Goal: Task Accomplishment & Management: Manage account settings

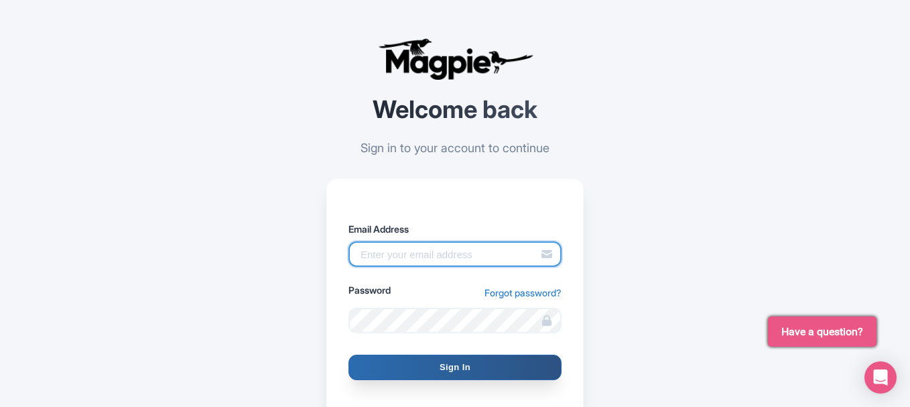
type input "giuseppe@secrettours.com"
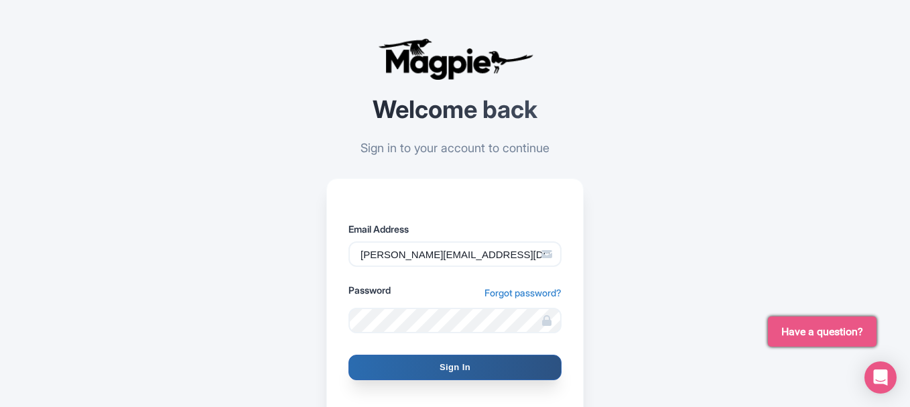
click at [444, 359] on input "Sign In" at bounding box center [455, 367] width 213 height 25
type input "Signing in..."
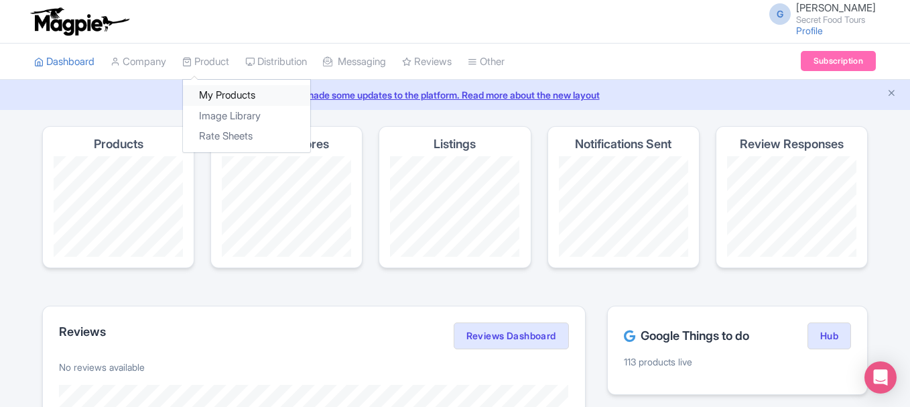
click at [207, 88] on link "My Products" at bounding box center [246, 95] width 127 height 21
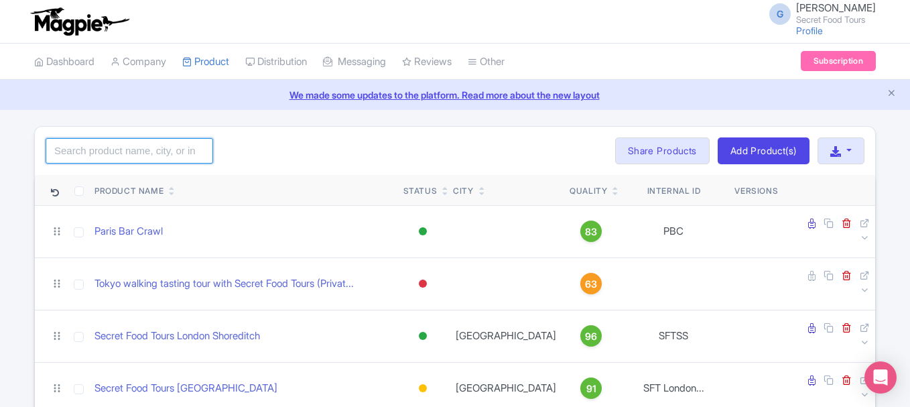
click at [160, 155] on input "search" at bounding box center [130, 150] width 168 height 25
type input "bologna"
click button "Search" at bounding box center [0, 0] width 0 height 0
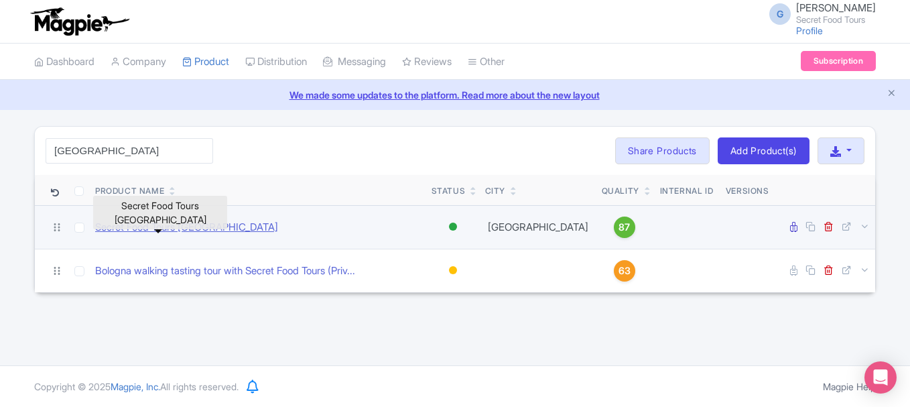
click at [171, 231] on link "Secret Food Tours [GEOGRAPHIC_DATA]" at bounding box center [186, 227] width 183 height 15
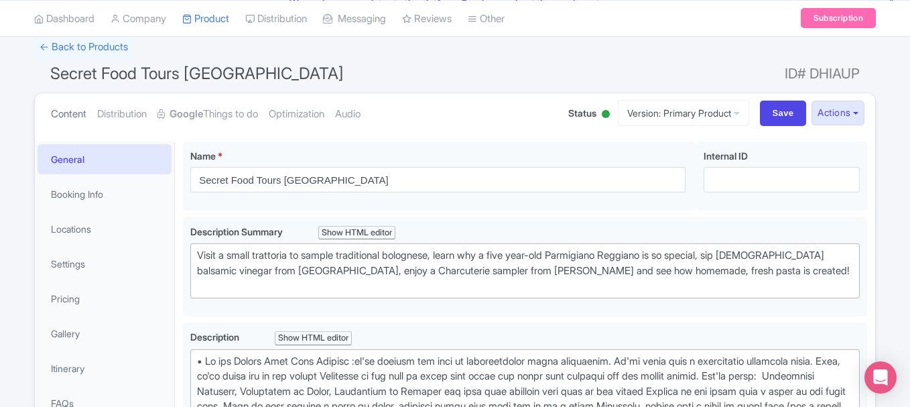
scroll to position [117, 0]
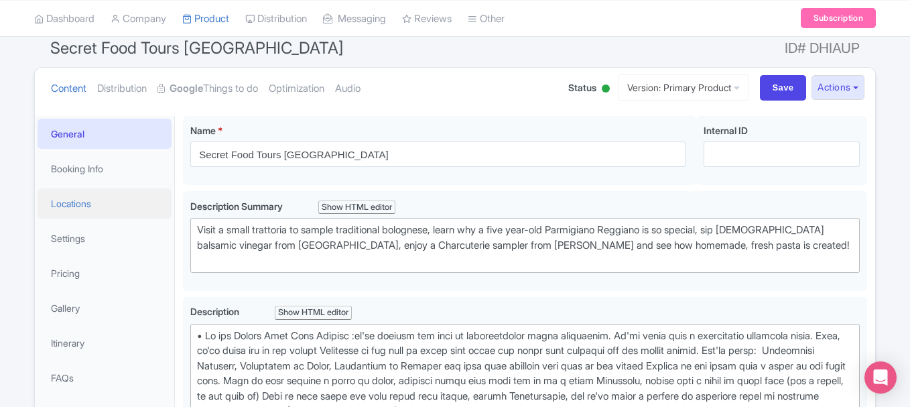
click at [79, 213] on link "Locations" at bounding box center [105, 203] width 134 height 30
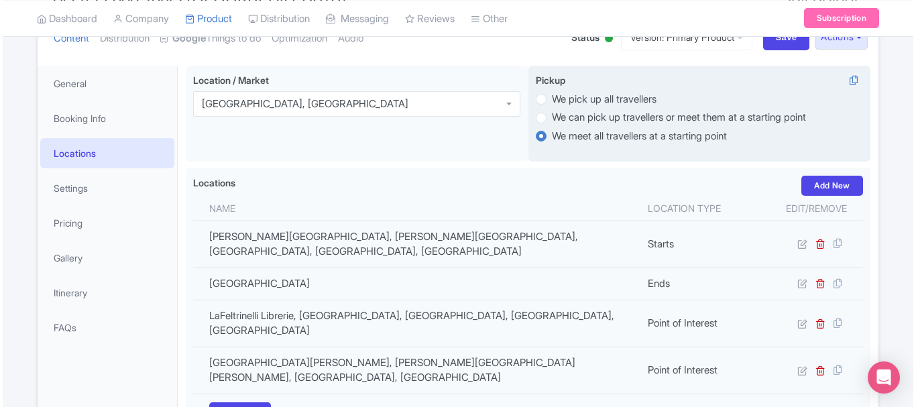
scroll to position [177, 0]
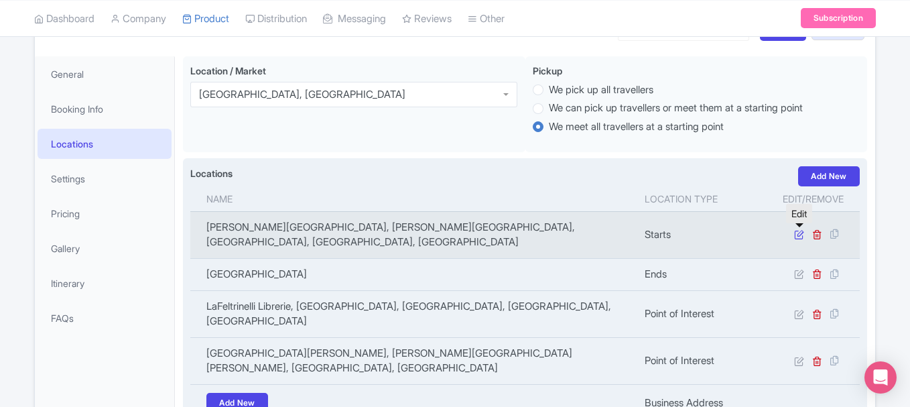
click at [796, 233] on icon at bounding box center [799, 234] width 10 height 10
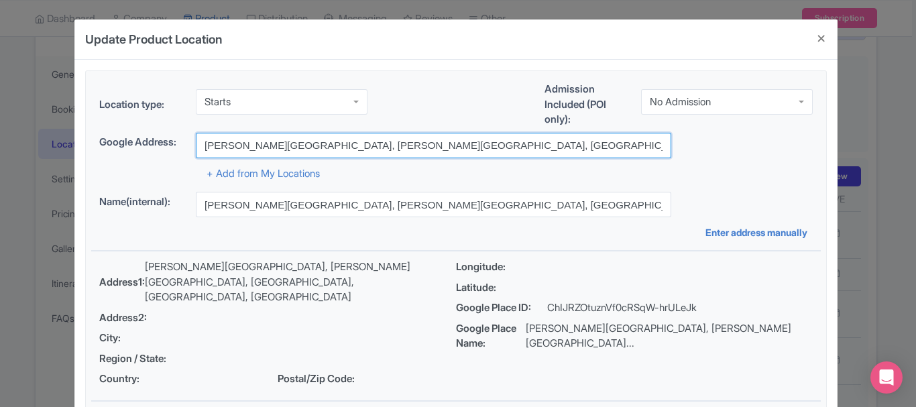
click at [353, 150] on input "Palazzo della Mercanzia, Piazza della Mercanzia, Bologna, Metropolitan City of …" at bounding box center [433, 145] width 475 height 25
paste input "We'll meet in front of Il banco del pane, in Via Zamboni 8, 40125, Bologna, Ita…"
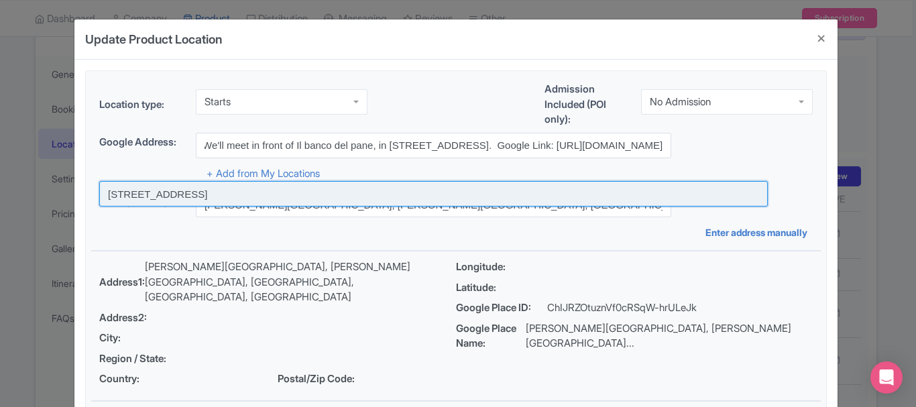
click at [274, 190] on input at bounding box center [433, 193] width 668 height 25
type input "[STREET_ADDRESS]"
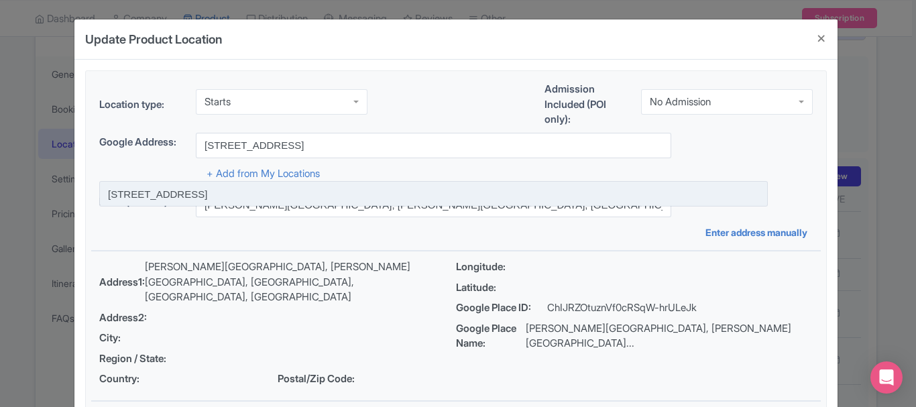
scroll to position [0, 0]
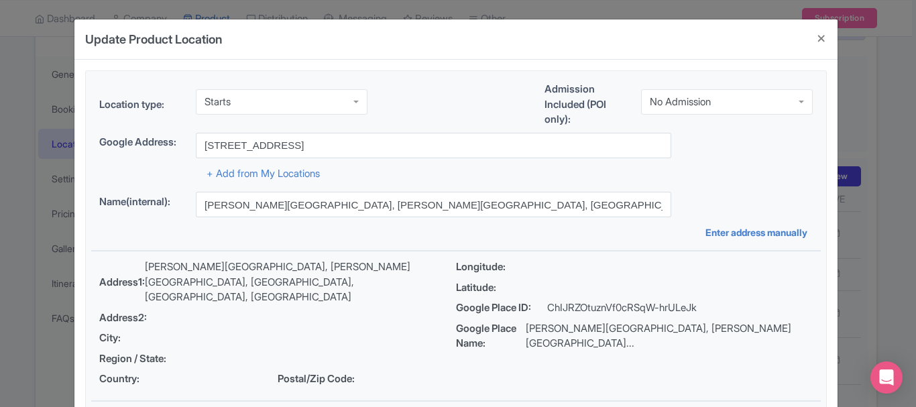
type input "[STREET_ADDRESS]"
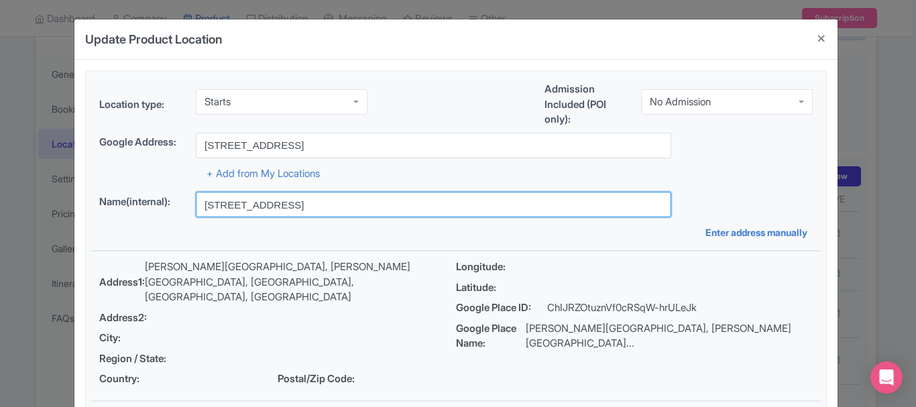
click at [272, 207] on input "[STREET_ADDRESS]" at bounding box center [433, 204] width 475 height 25
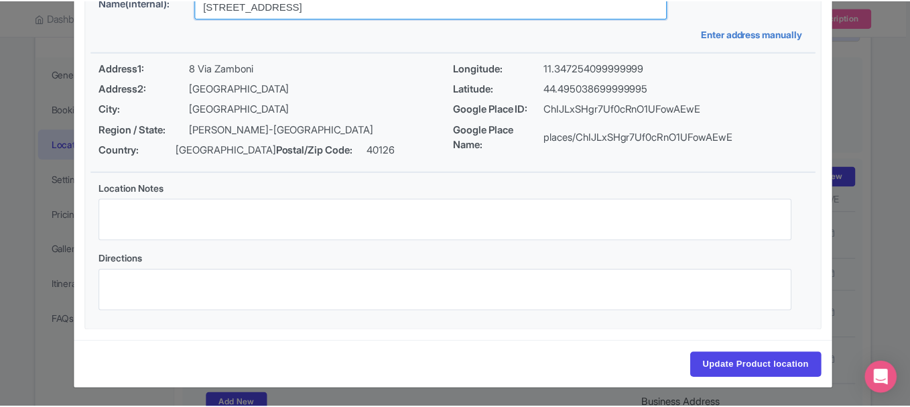
scroll to position [200, 0]
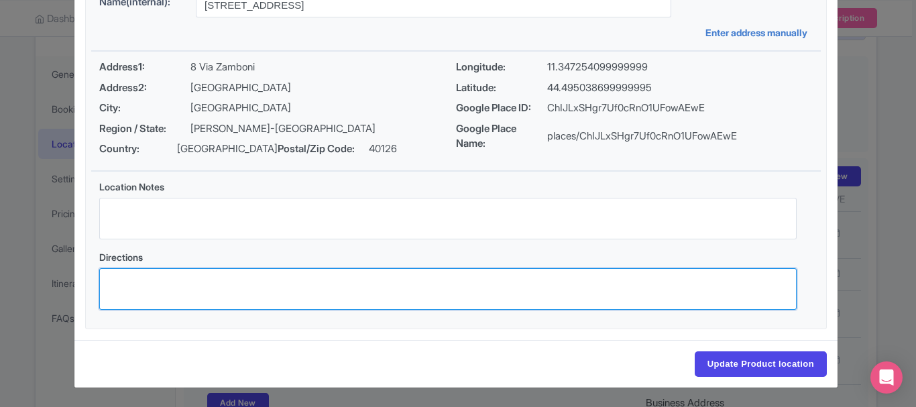
click at [329, 292] on textarea "Directions" at bounding box center [447, 289] width 697 height 42
paste textarea "We'll meet in front of Il banco del pane, in Via Zamboni 8, 40125, Bologna, Ita…"
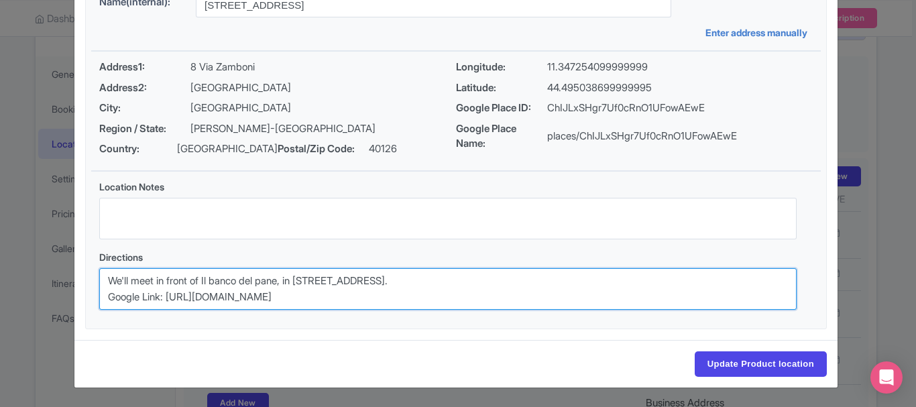
click at [523, 278] on textarea "We'll meet in front of Il banco del pane, in Via Zamboni 8, 40125, Bologna, Ita…" at bounding box center [447, 289] width 697 height 42
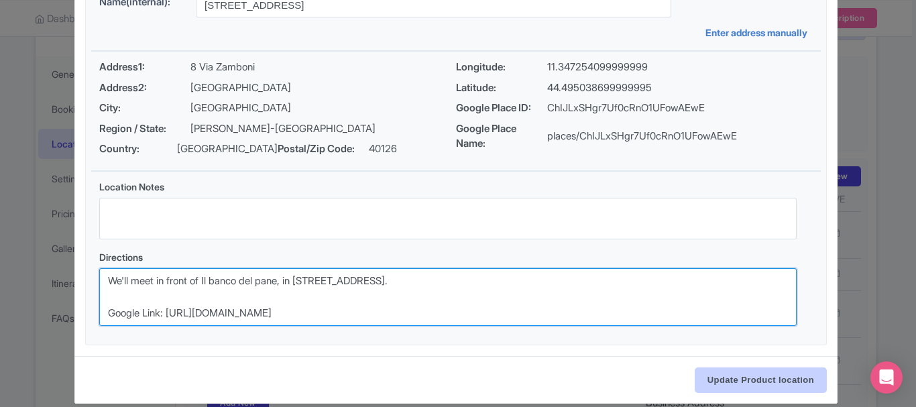
type textarea "We'll meet in front of Il banco del pane, in Via Zamboni 8, 40125, Bologna, Ita…"
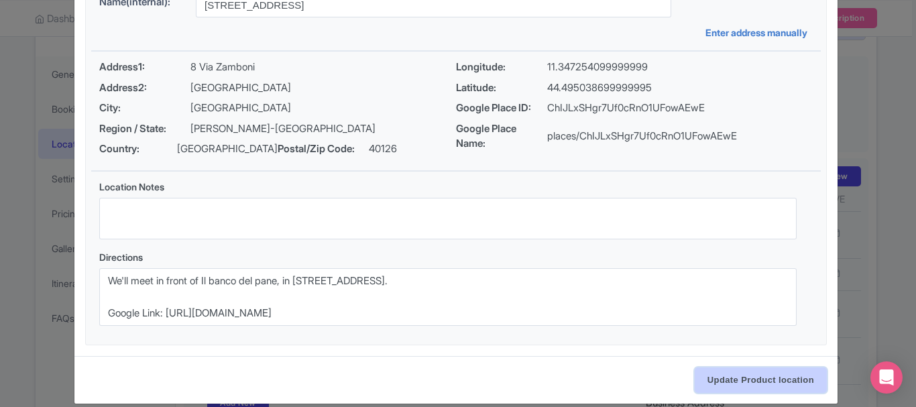
click at [774, 384] on input "Update Product location" at bounding box center [761, 379] width 132 height 25
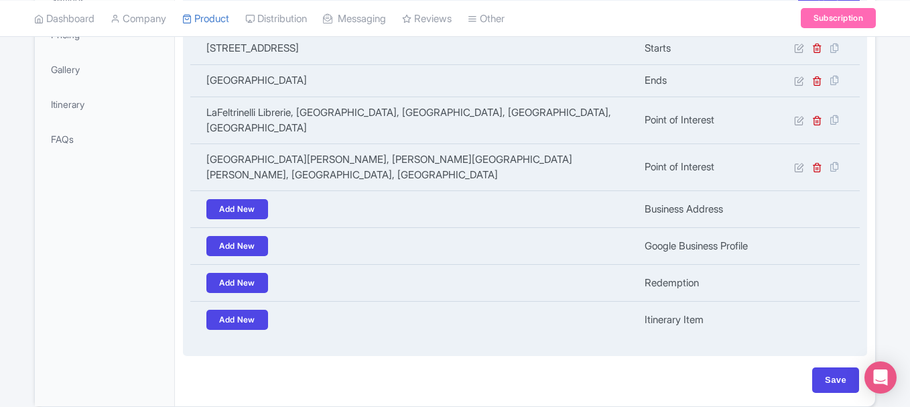
scroll to position [399, 0]
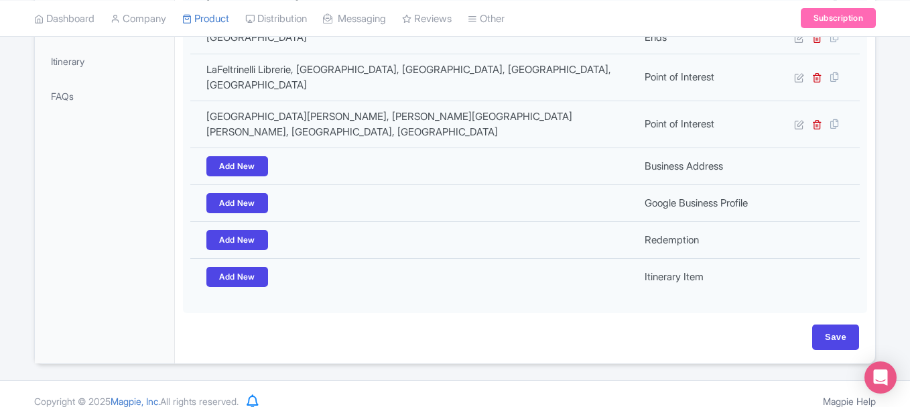
click at [811, 324] on div "Save" at bounding box center [525, 336] width 668 height 25
click at [843, 324] on input "Save" at bounding box center [836, 336] width 47 height 25
type input "Update Product"
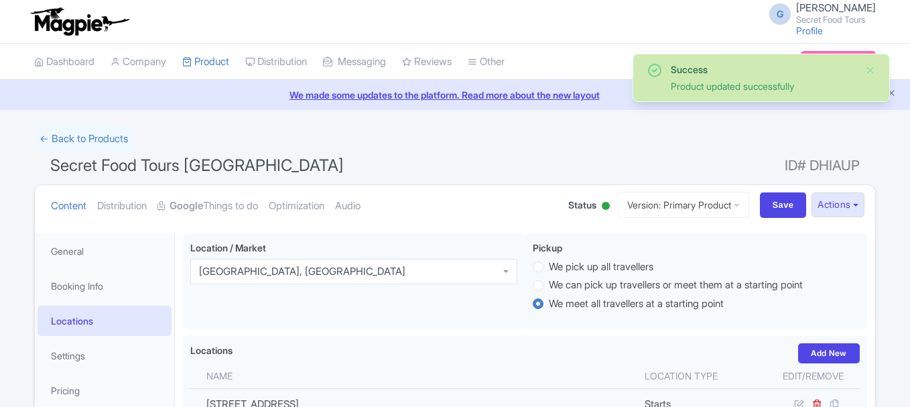
scroll to position [233, 0]
